Goal: Task Accomplishment & Management: Manage account settings

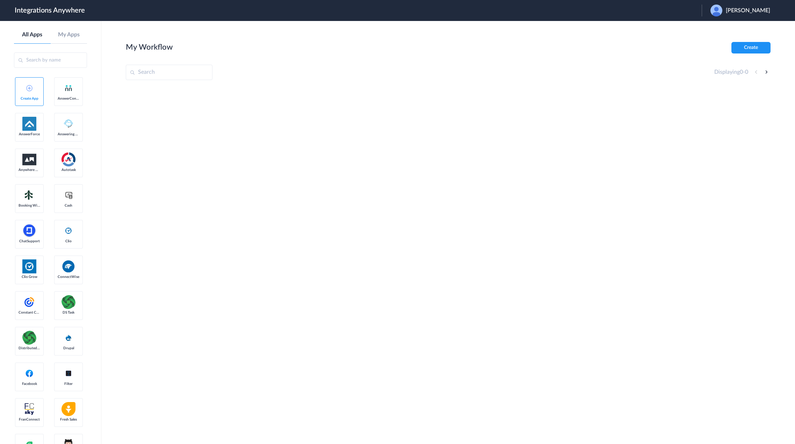
click at [743, 9] on span "[PERSON_NAME]" at bounding box center [748, 10] width 44 height 7
click at [723, 25] on li "Logout" at bounding box center [738, 28] width 75 height 13
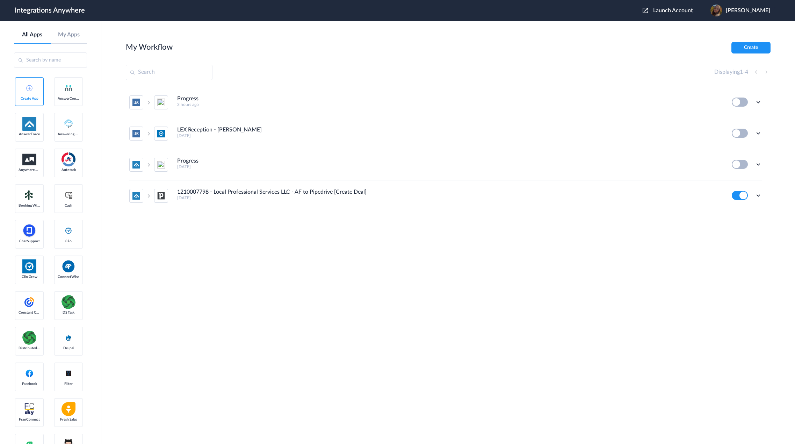
click at [672, 9] on span "Launch Account" at bounding box center [673, 11] width 40 height 6
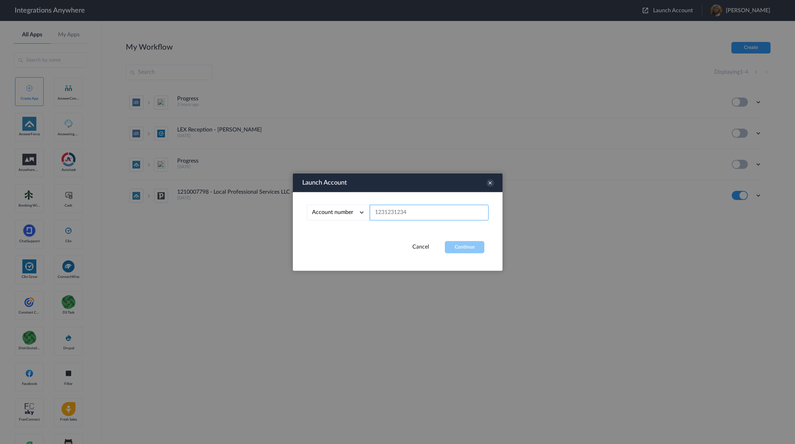
click at [392, 220] on input "text" at bounding box center [429, 213] width 119 height 16
paste input "8669800974"
type input "8669800974"
